Goal: Task Accomplishment & Management: Use online tool/utility

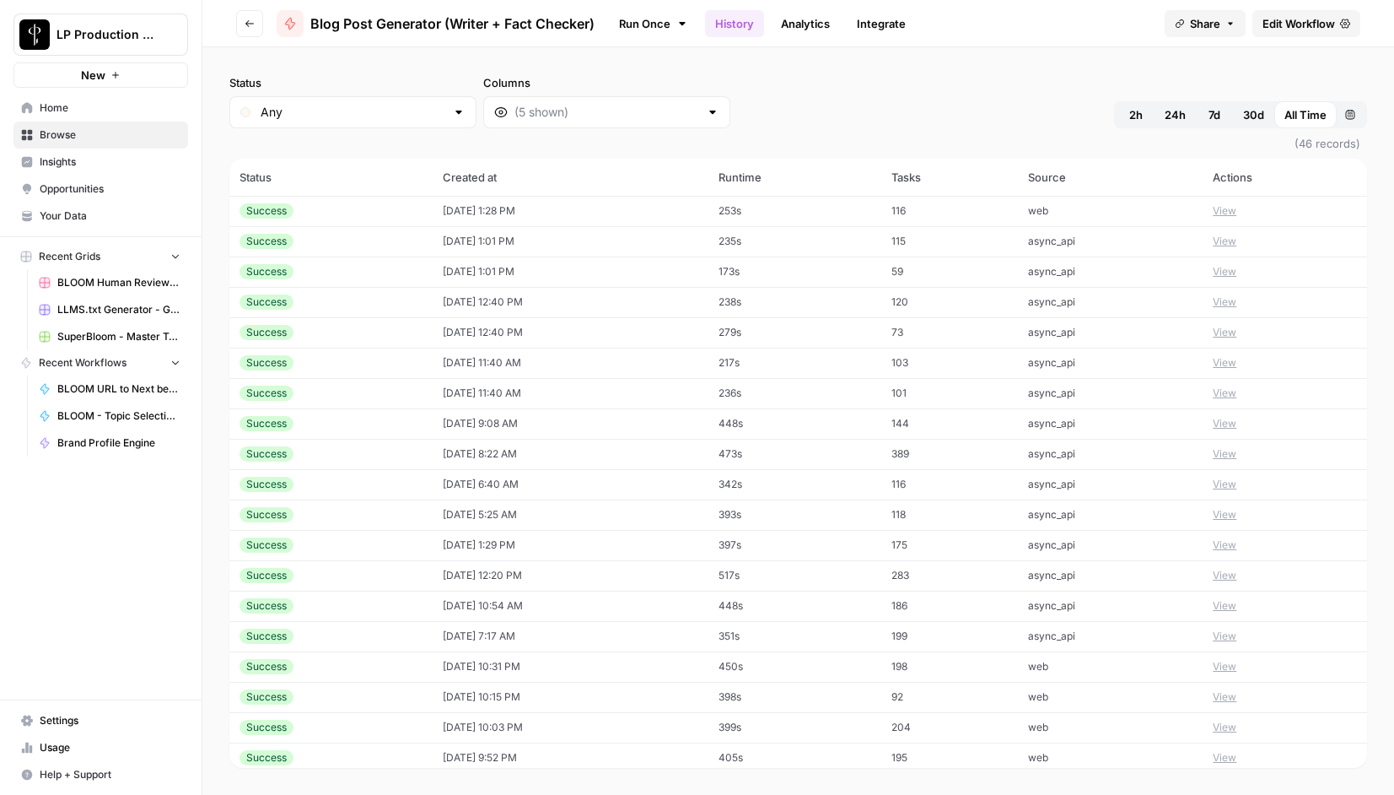
click at [1307, 21] on span "Edit Workflow" at bounding box center [1299, 23] width 73 height 17
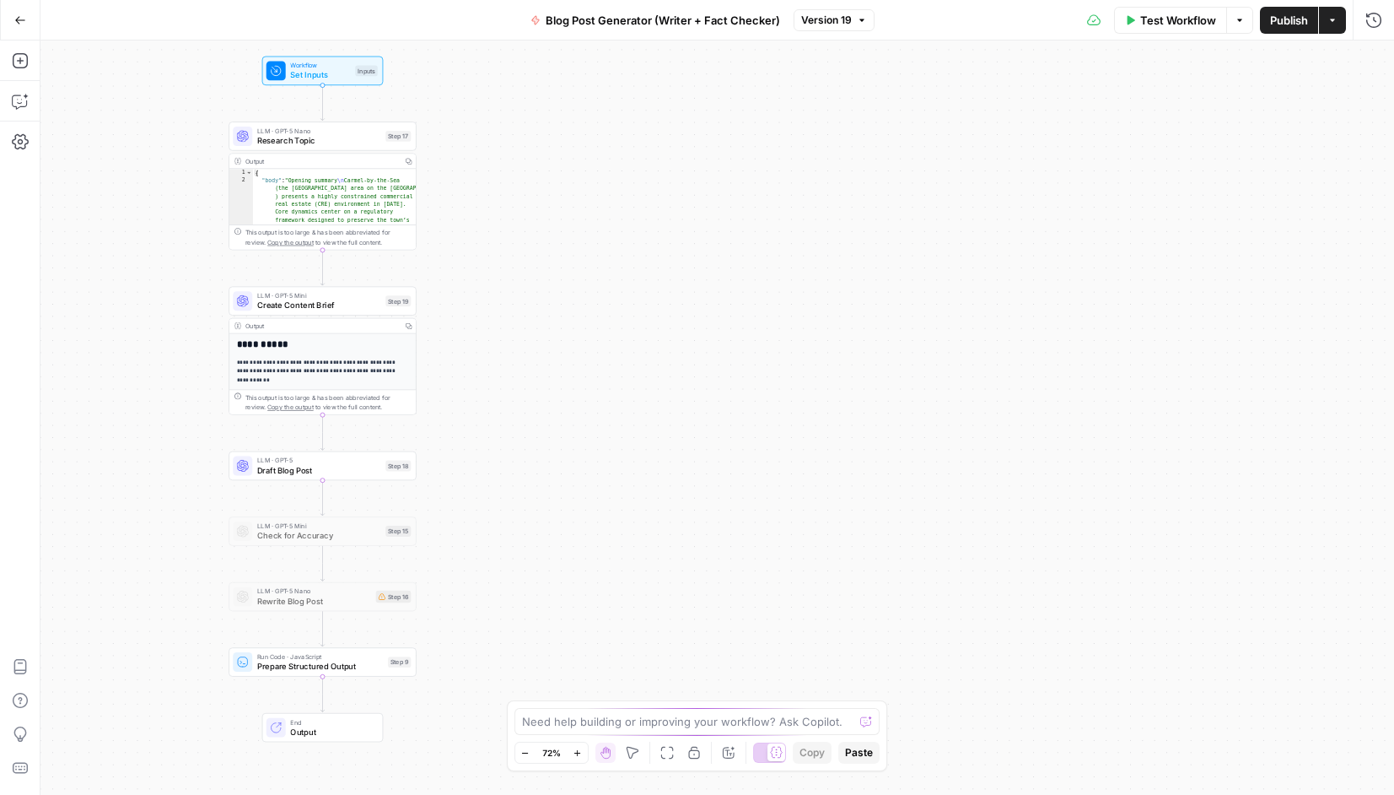
drag, startPoint x: 887, startPoint y: 298, endPoint x: 492, endPoint y: 279, distance: 395.2
click at [492, 279] on div "Workflow Set Inputs Inputs LLM · GPT-5 Nano Research Topic Step 17 Output Copy …" at bounding box center [717, 417] width 1354 height 754
click at [313, 67] on span "Workflow" at bounding box center [320, 65] width 60 height 9
click at [1324, 181] on button "edit field" at bounding box center [1324, 172] width 65 height 20
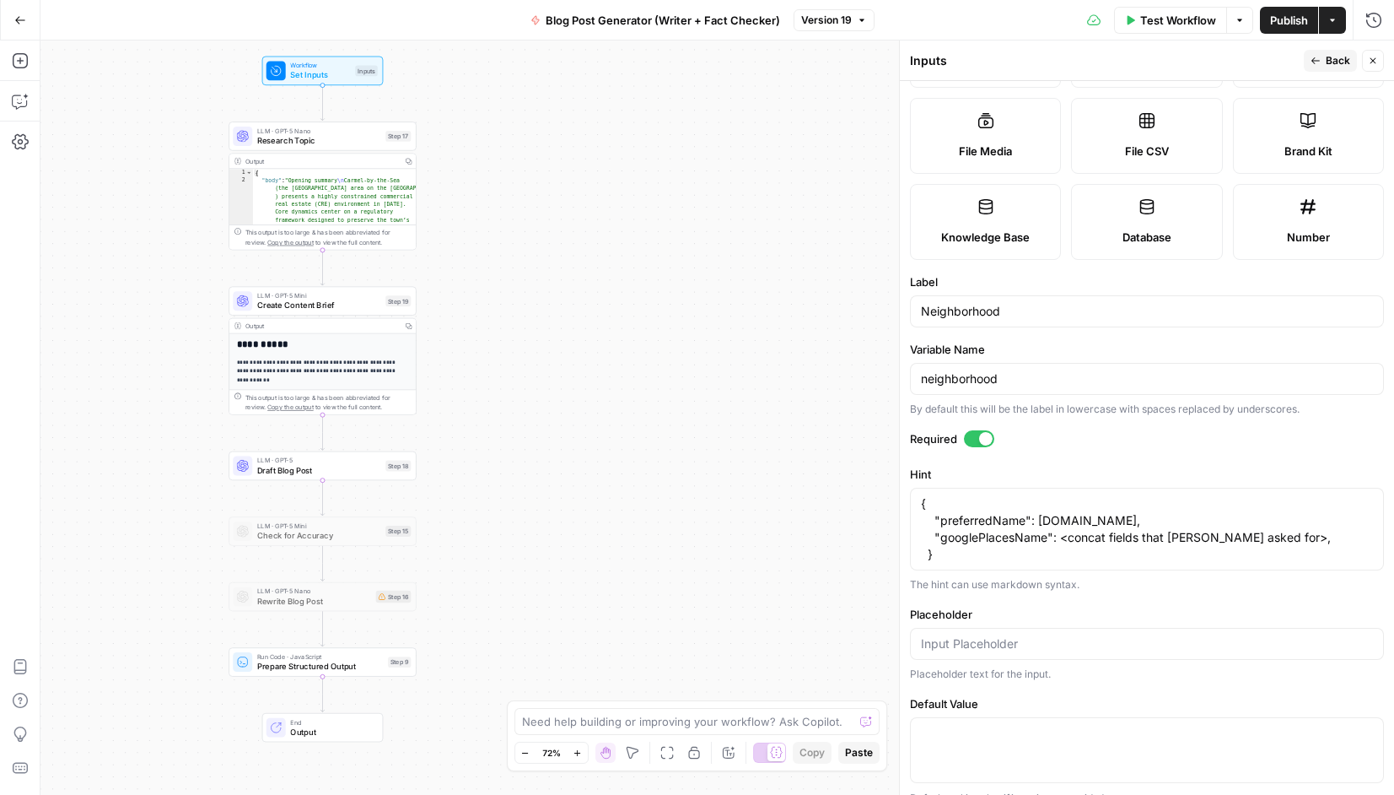
scroll to position [208, 0]
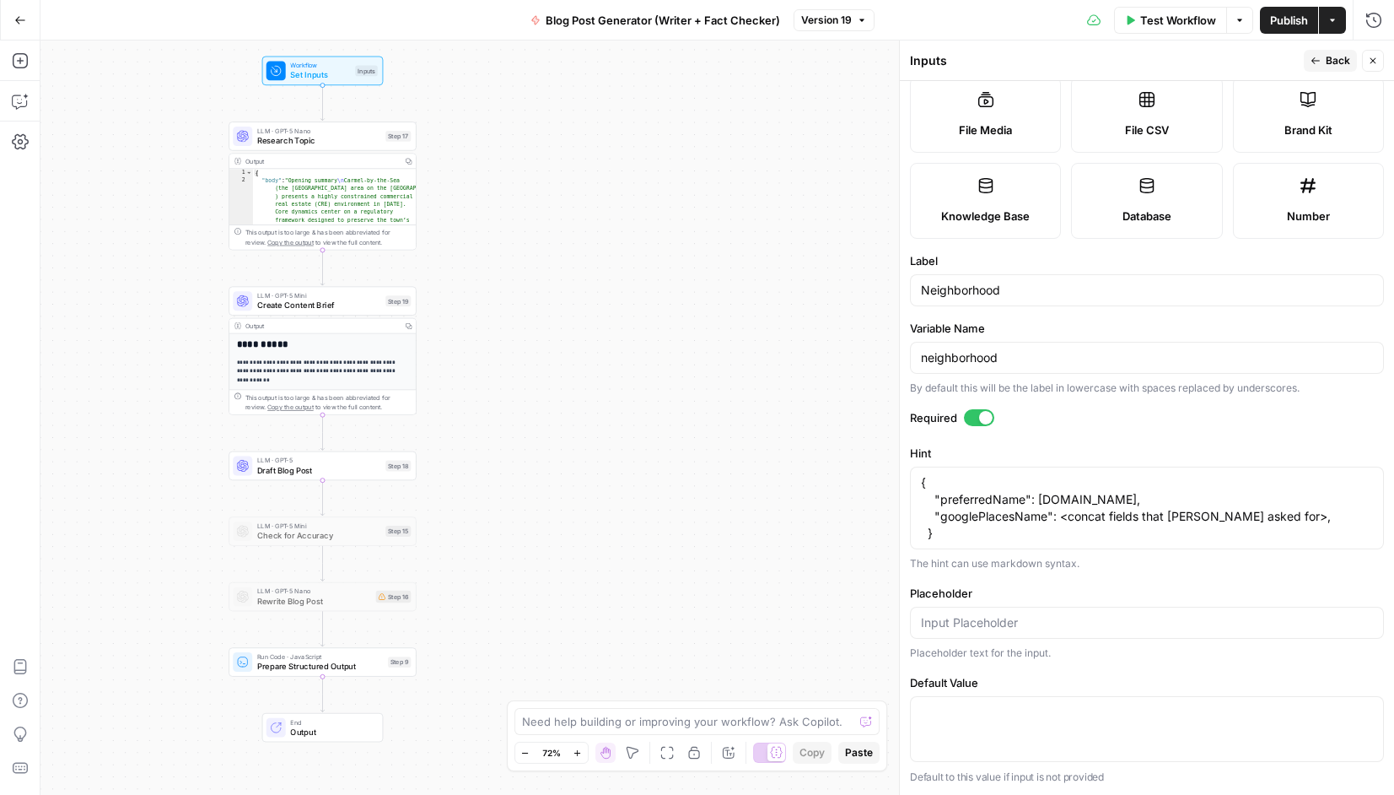
click at [942, 542] on div "{ "preferredName": [DOMAIN_NAME], "googlePlacesName": <concat fields that [PERS…" at bounding box center [1147, 507] width 474 height 83
click at [1279, 521] on textarea "{ "preferredName": [DOMAIN_NAME], "googlePlacesName": <concat fields that [PERS…" at bounding box center [1147, 507] width 452 height 67
drag, startPoint x: 942, startPoint y: 538, endPoint x: 918, endPoint y: 466, distance: 75.8
click at [918, 466] on div "{ "preferredName": [DOMAIN_NAME], "googlePlacesName": <concat fields that [PERS…" at bounding box center [1147, 507] width 474 height 83
type textarea "{ "preferredName": [DOMAIN_NAME], "googlePlacesName": <concat fields that [PERS…"
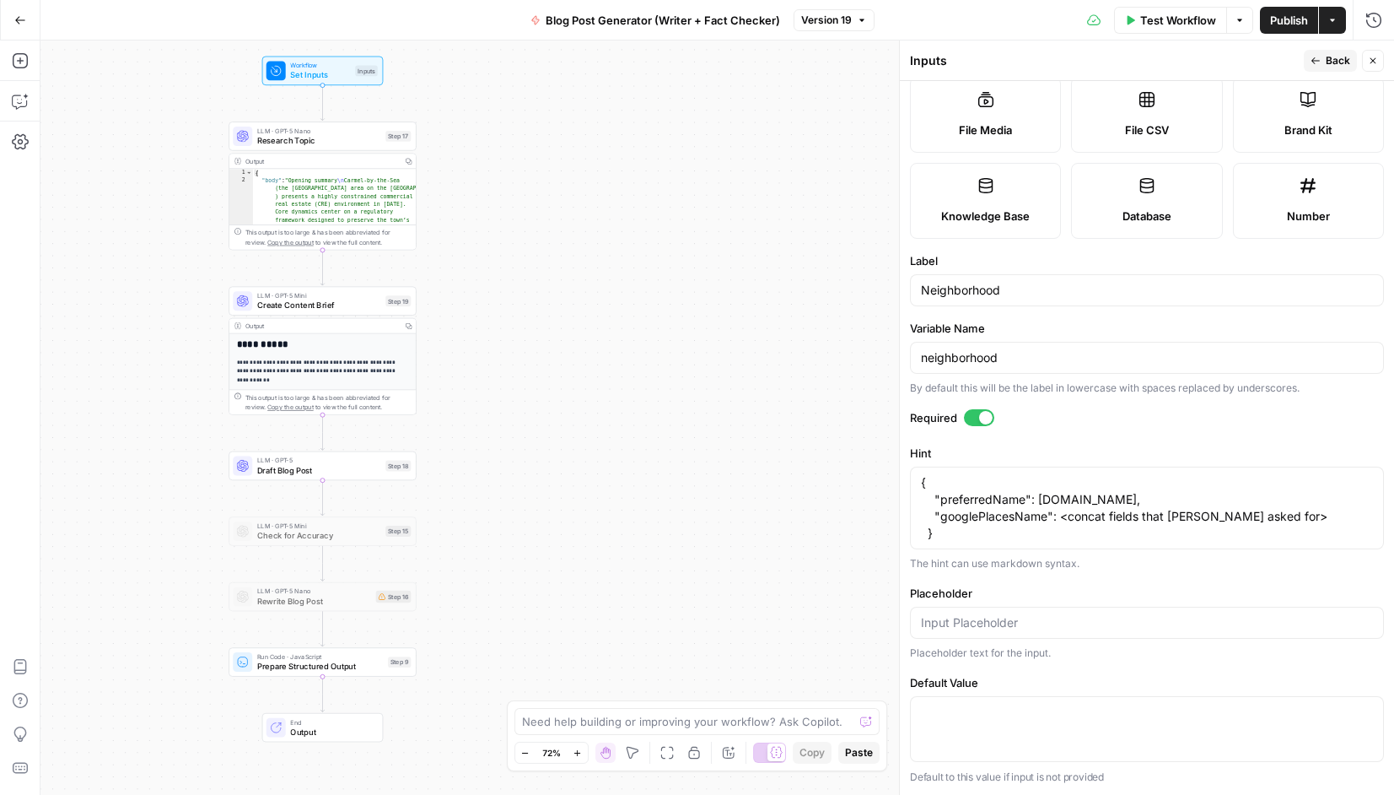
click at [1328, 61] on span "Back" at bounding box center [1338, 60] width 24 height 15
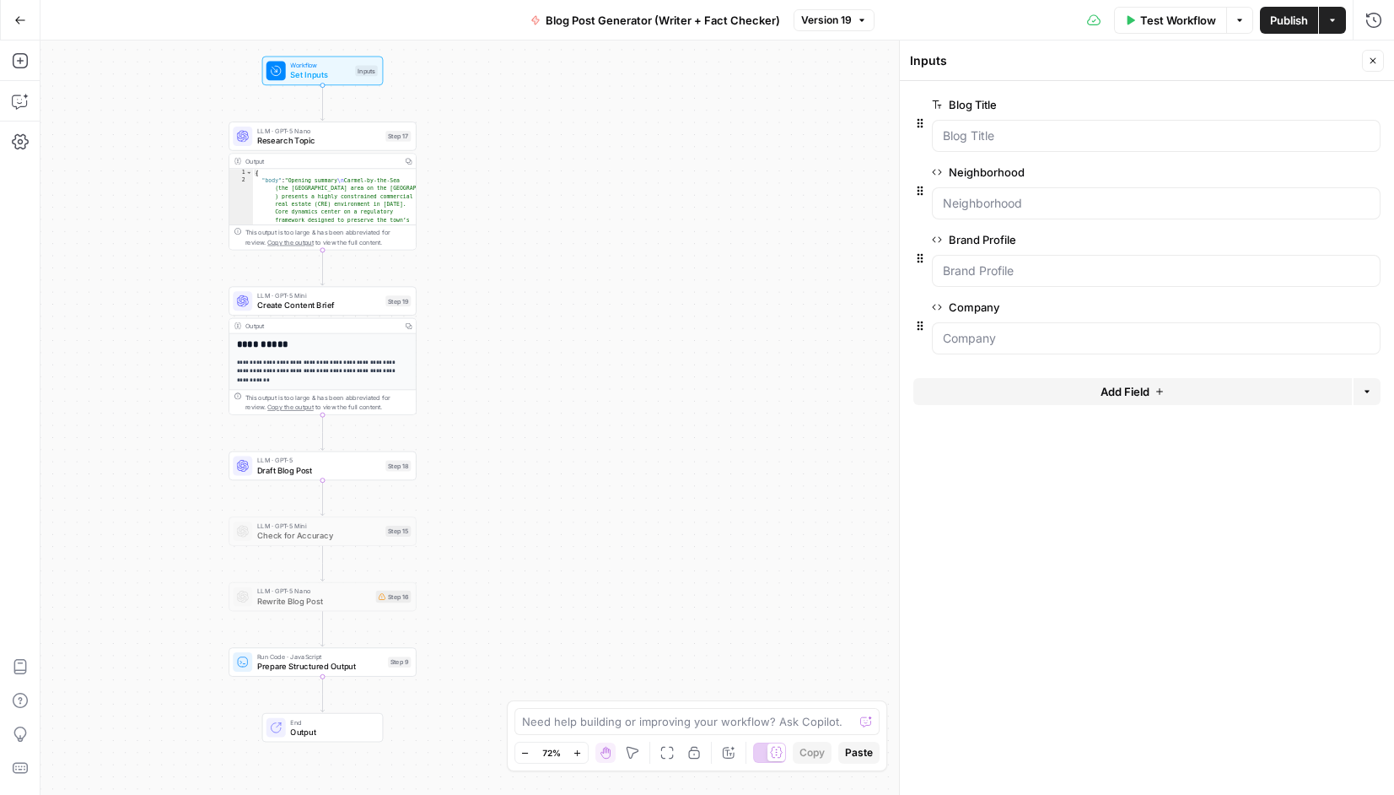
click at [1318, 240] on span "edit field" at bounding box center [1317, 239] width 37 height 13
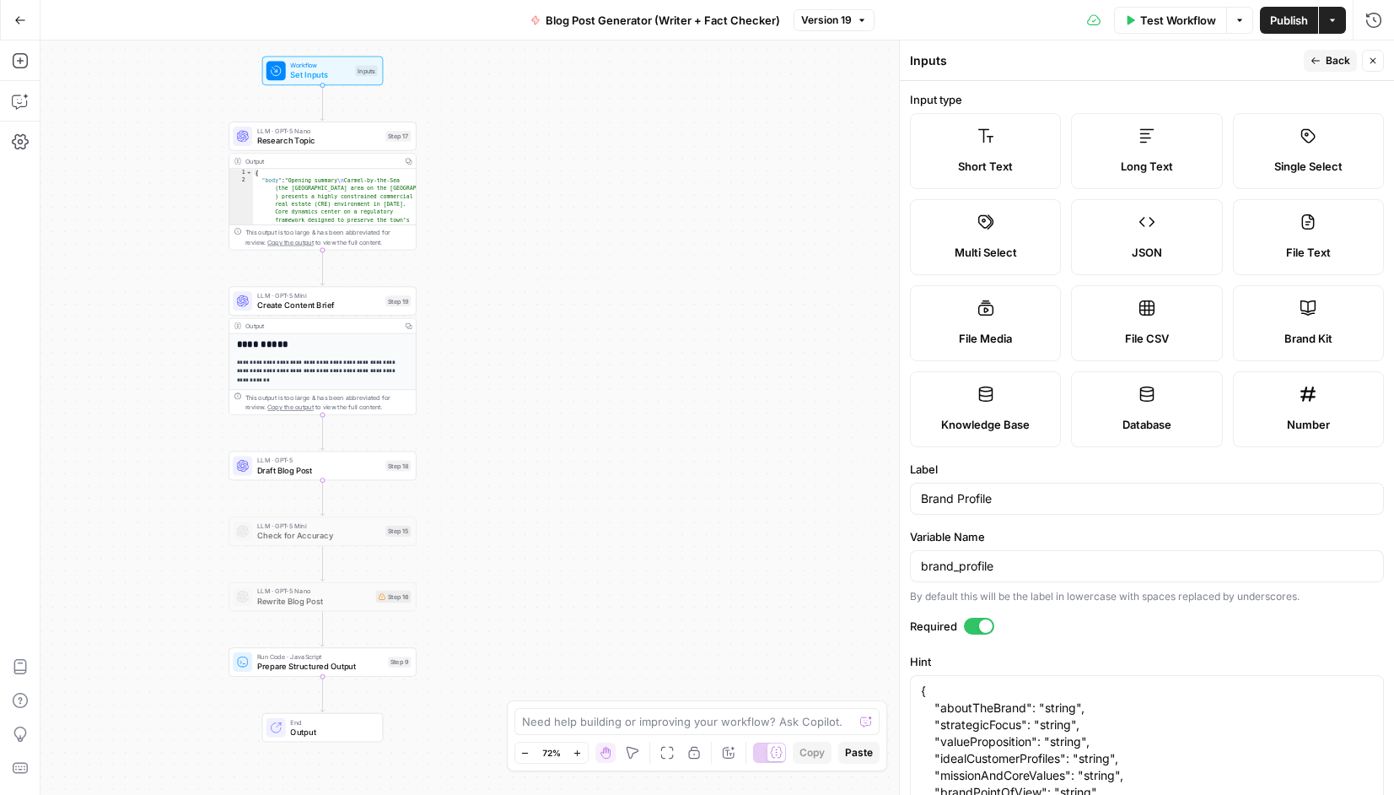
scroll to position [326, 0]
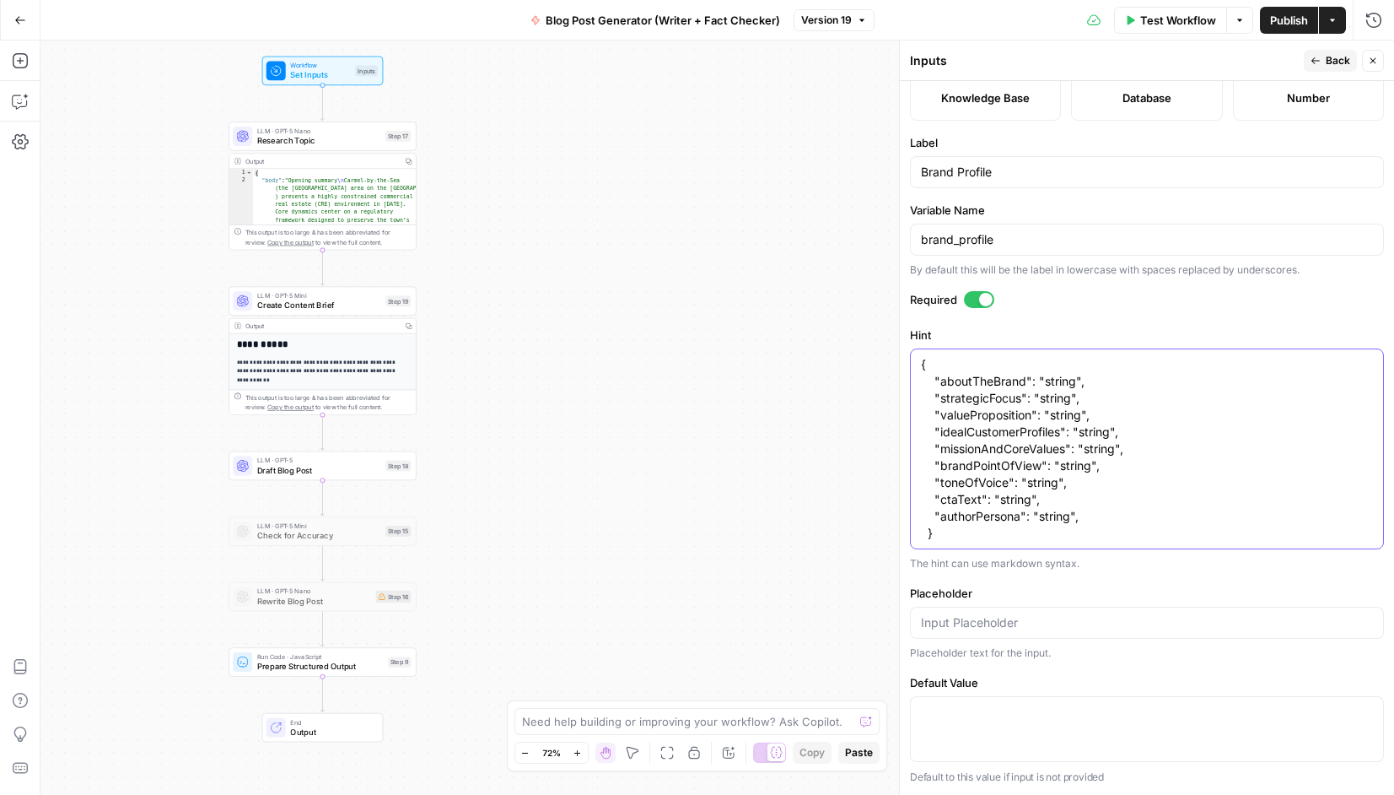
click at [1097, 519] on textarea "{ "aboutTheBrand": "string", "strategicFocus": "string", "valueProposition": "s…" at bounding box center [1147, 449] width 452 height 186
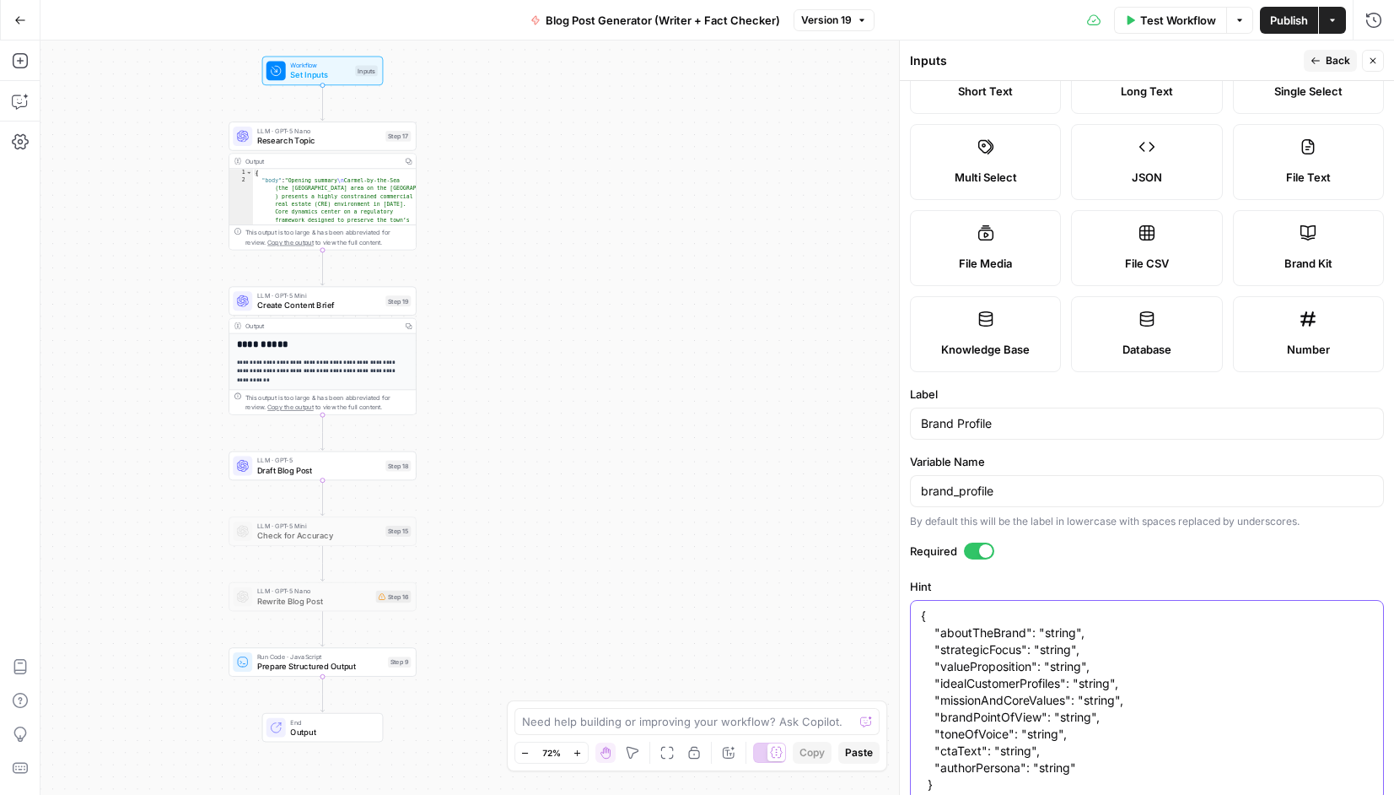
scroll to position [0, 0]
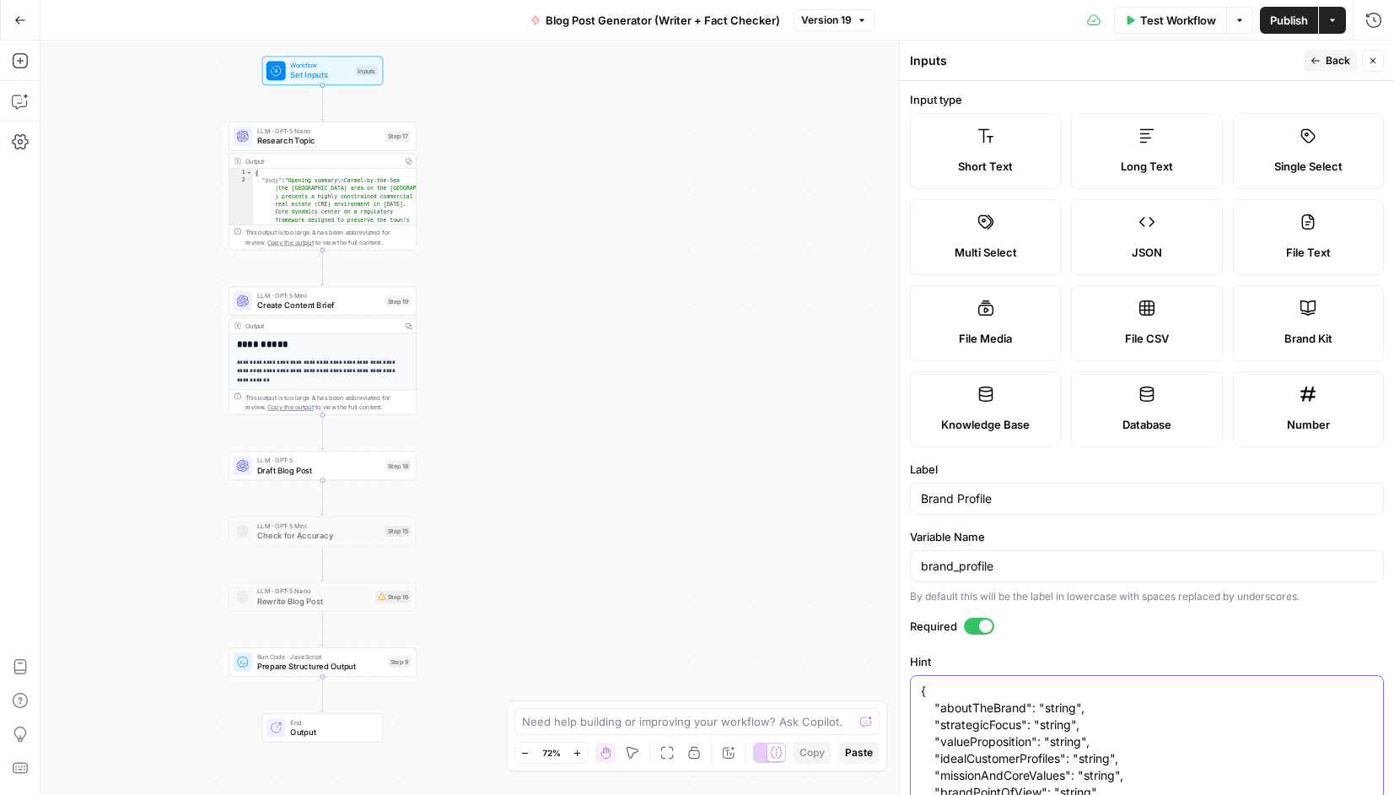
type textarea "{ "aboutTheBrand": "string", "strategicFocus": "string", "valueProposition": "s…"
click at [1314, 60] on icon "button" at bounding box center [1316, 61] width 10 height 10
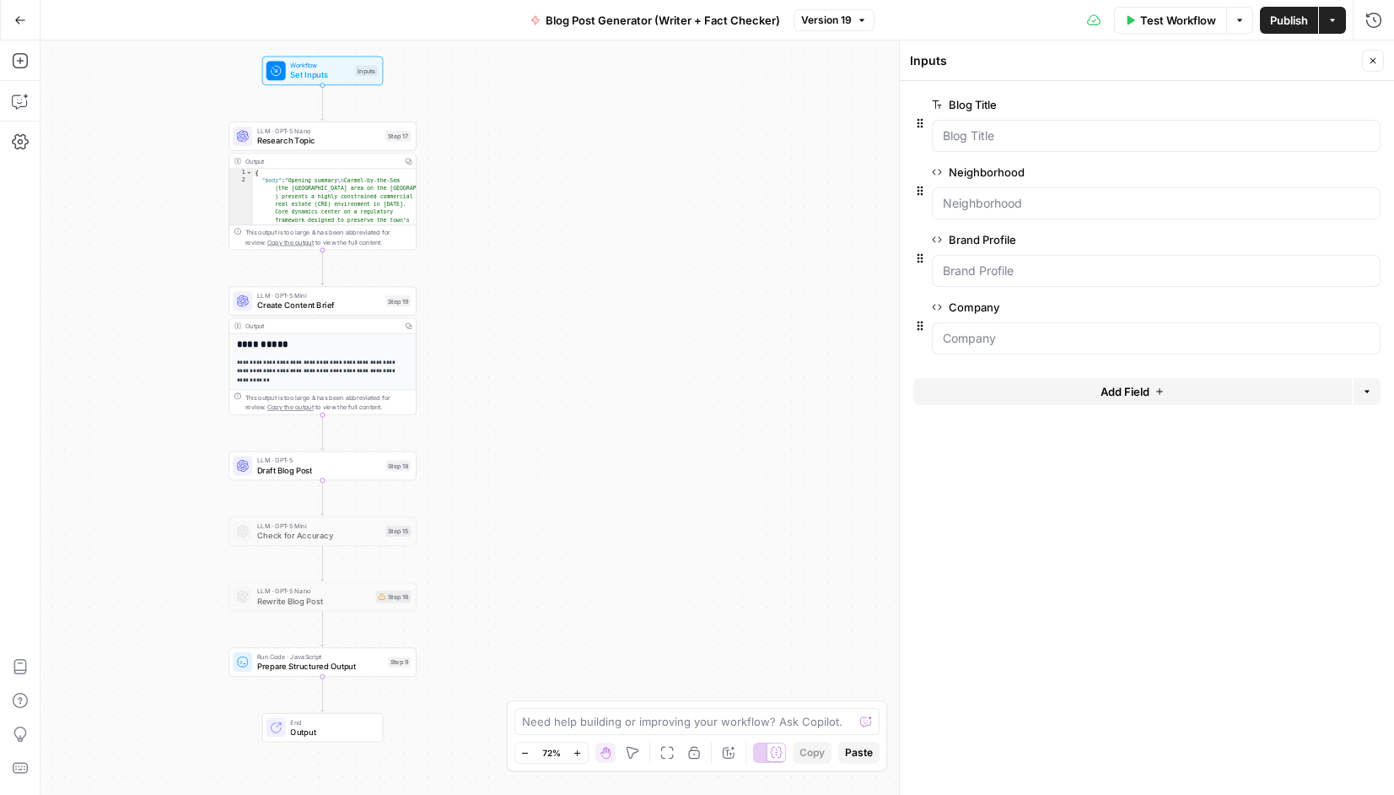
click at [1319, 303] on span "edit field" at bounding box center [1317, 306] width 37 height 13
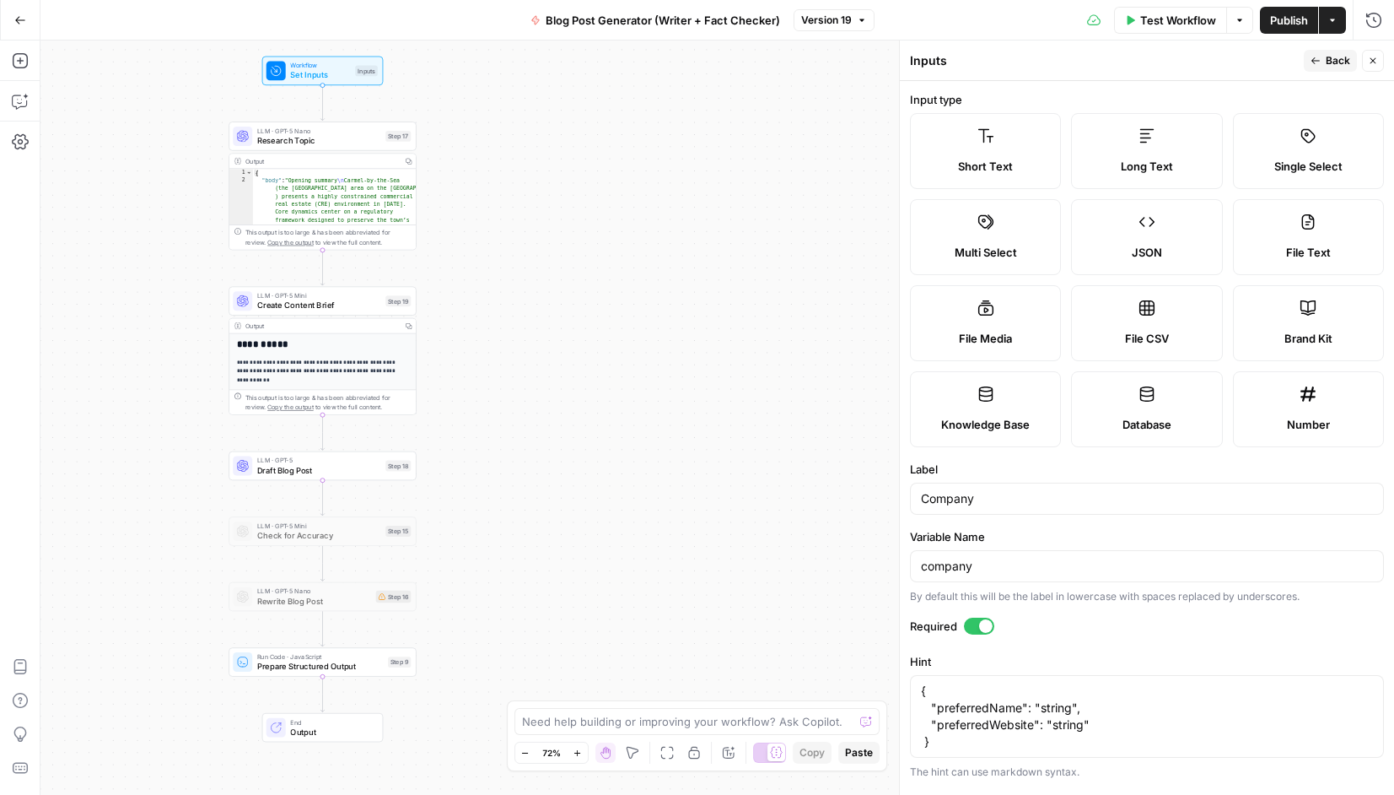
click at [1313, 60] on icon "button" at bounding box center [1316, 60] width 8 height 7
